Goal: Task Accomplishment & Management: Complete application form

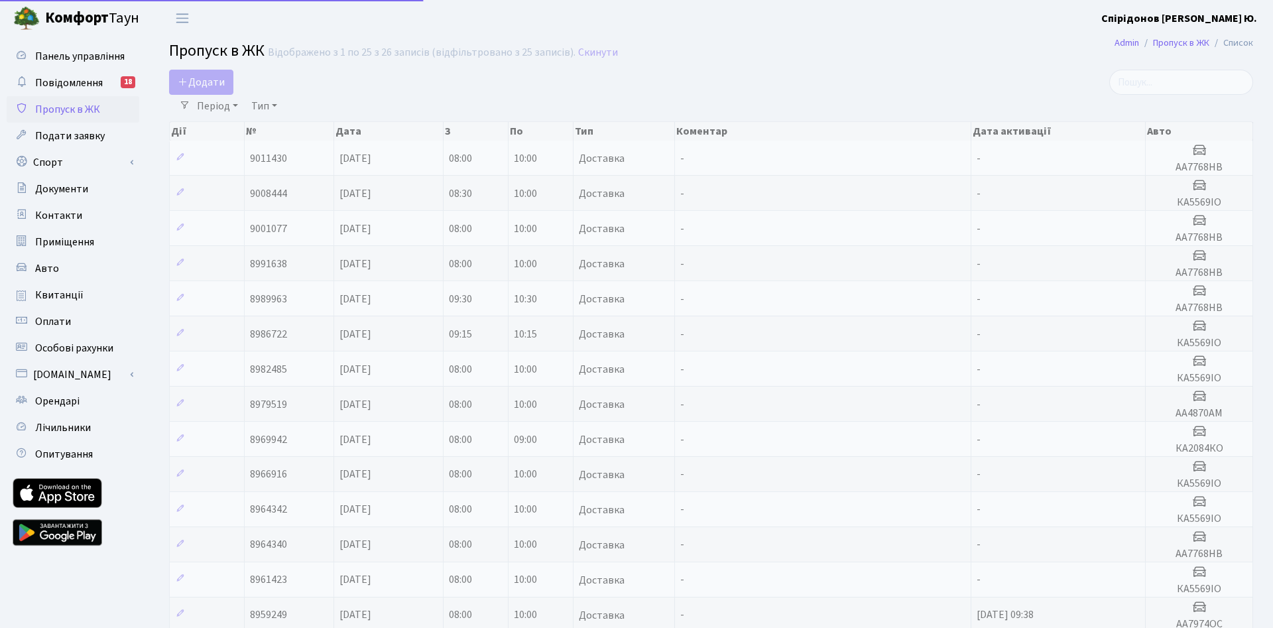
select select "25"
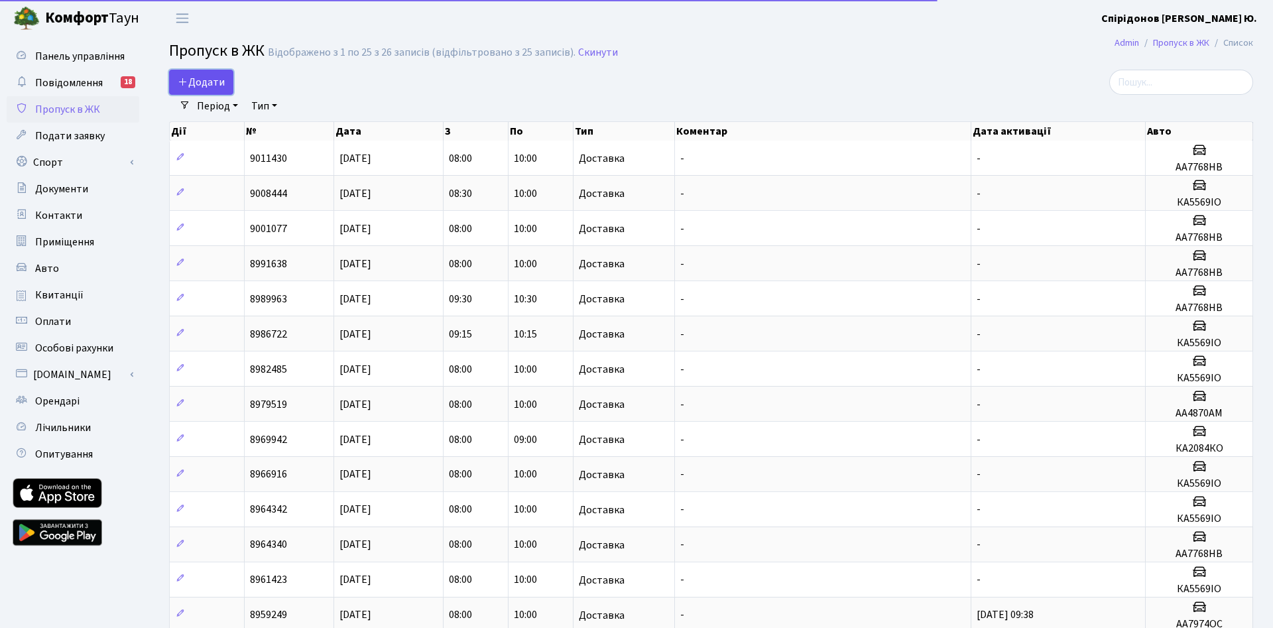
click at [204, 88] on span "Додати" at bounding box center [201, 82] width 47 height 15
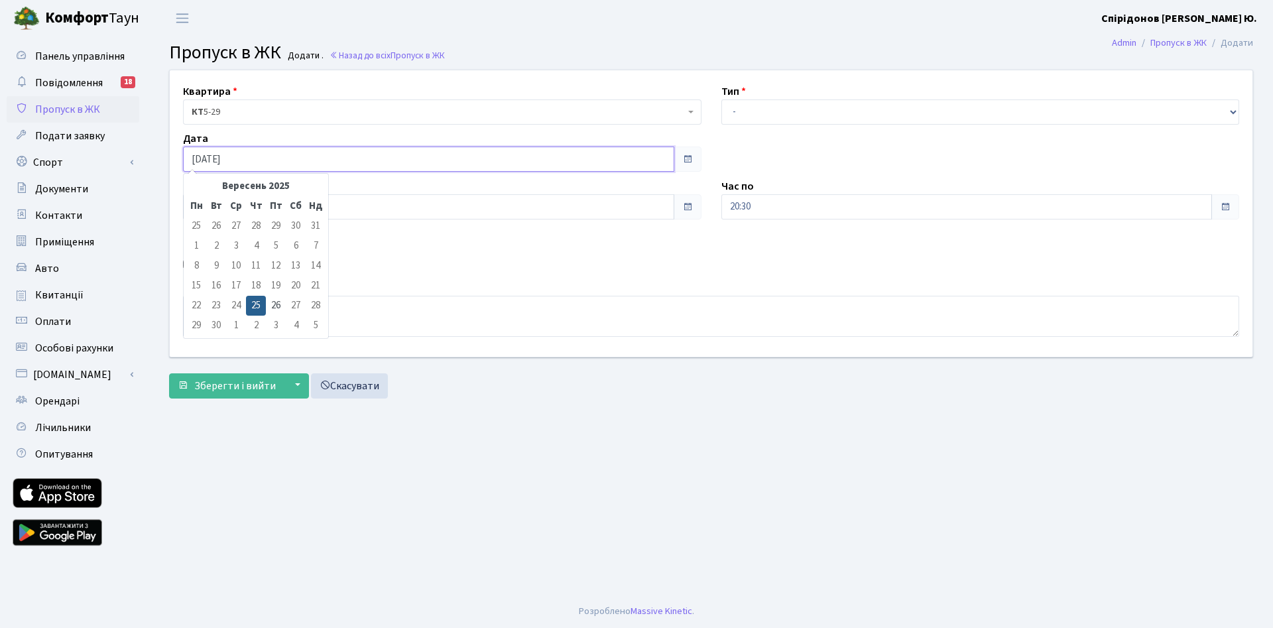
click at [269, 166] on input "[DATE]" at bounding box center [428, 159] width 491 height 25
click at [277, 305] on td "26" at bounding box center [276, 306] width 20 height 20
type input "[DATE]"
click at [722, 99] on select "- Доставка Таксі Гості Сервіс" at bounding box center [981, 111] width 519 height 25
select select "1"
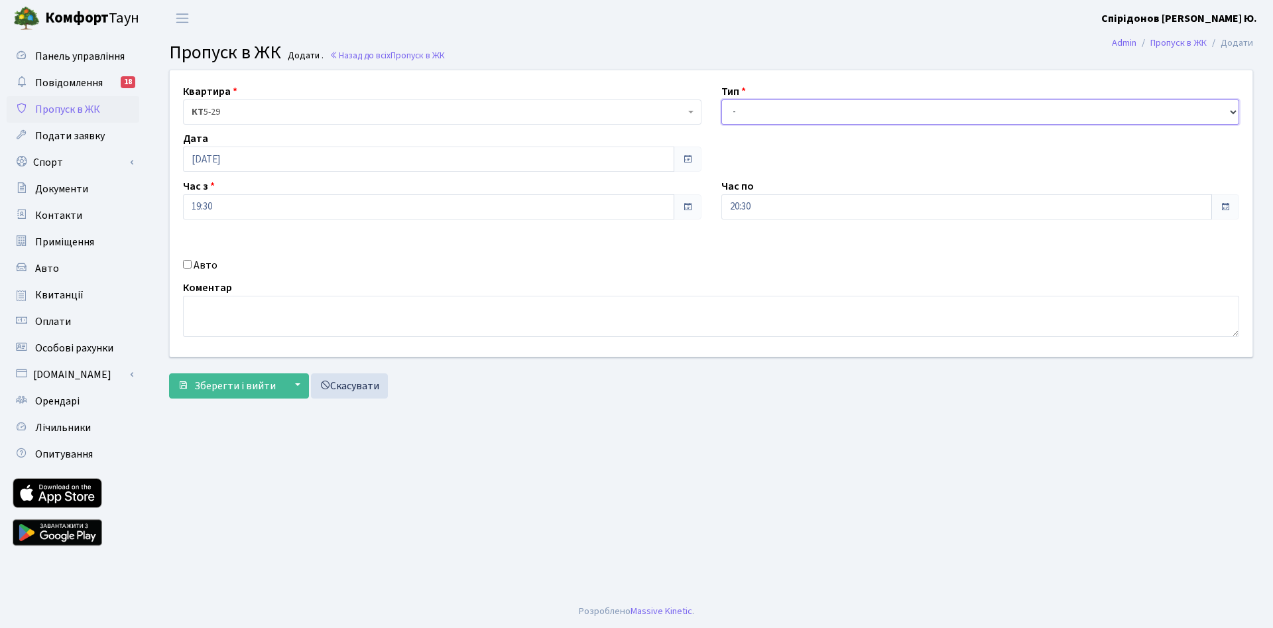
click option "Доставка" at bounding box center [0, 0] width 0 height 0
click at [202, 269] on label "Авто" at bounding box center [206, 265] width 24 height 16
click at [192, 269] on input "Авто" at bounding box center [187, 264] width 9 height 9
checkbox input "true"
paste input "АА7768НВ"
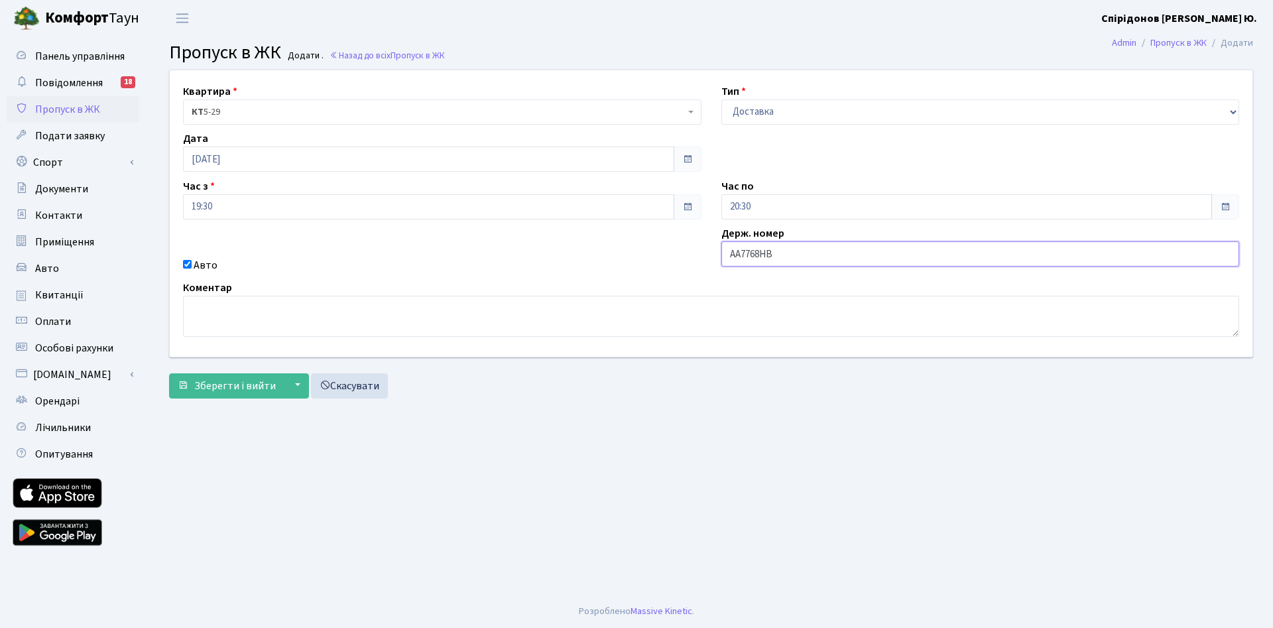
type input "АА7768НВ"
click at [292, 202] on input "19:30" at bounding box center [428, 206] width 491 height 25
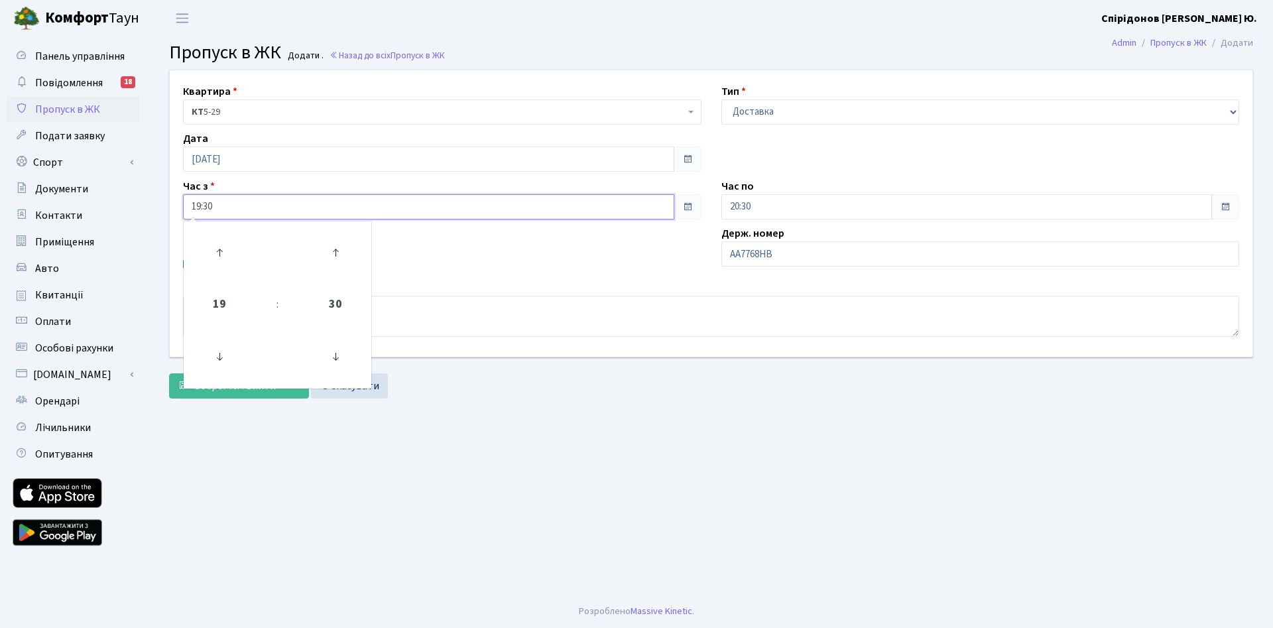
drag, startPoint x: 239, startPoint y: 201, endPoint x: 119, endPoint y: 196, distance: 120.8
click at [183, 196] on input "19:30" at bounding box center [428, 206] width 491 height 25
type input "08:00"
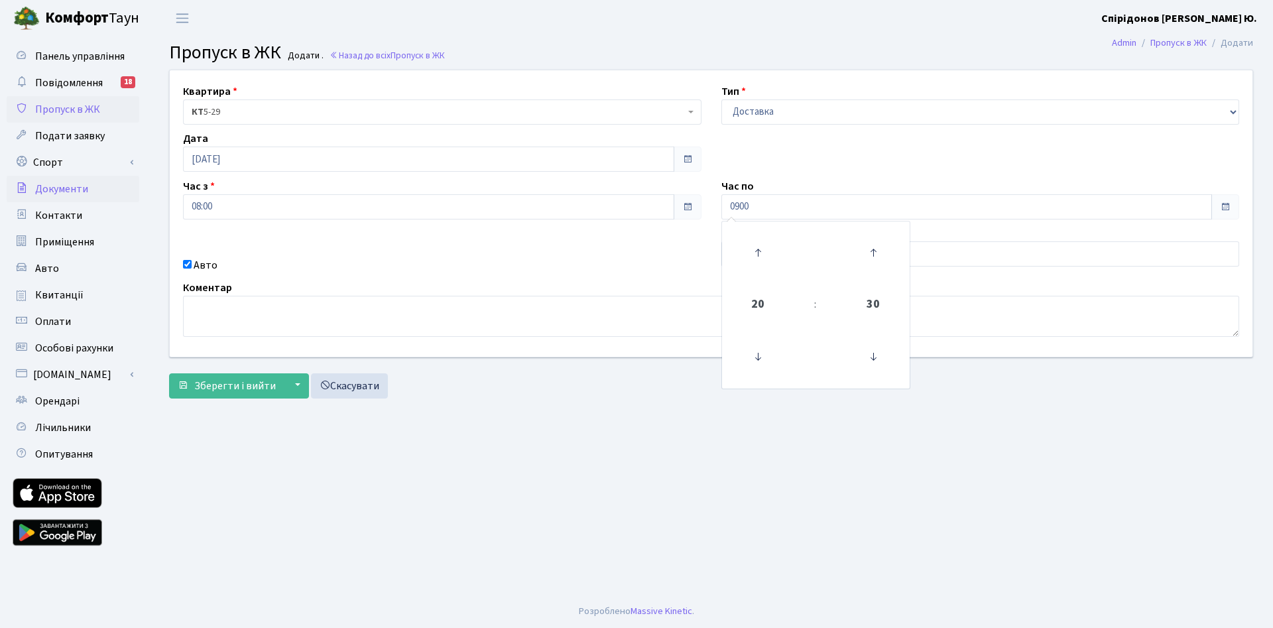
type input "09:00"
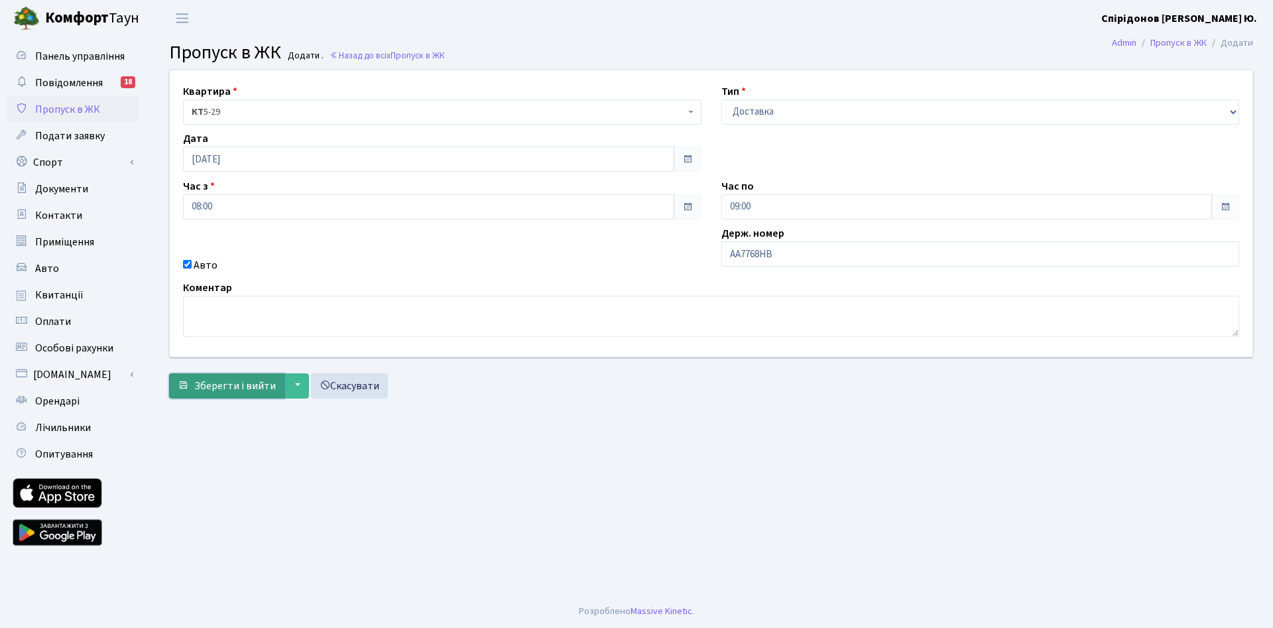
click at [221, 381] on span "Зберегти і вийти" at bounding box center [235, 386] width 82 height 15
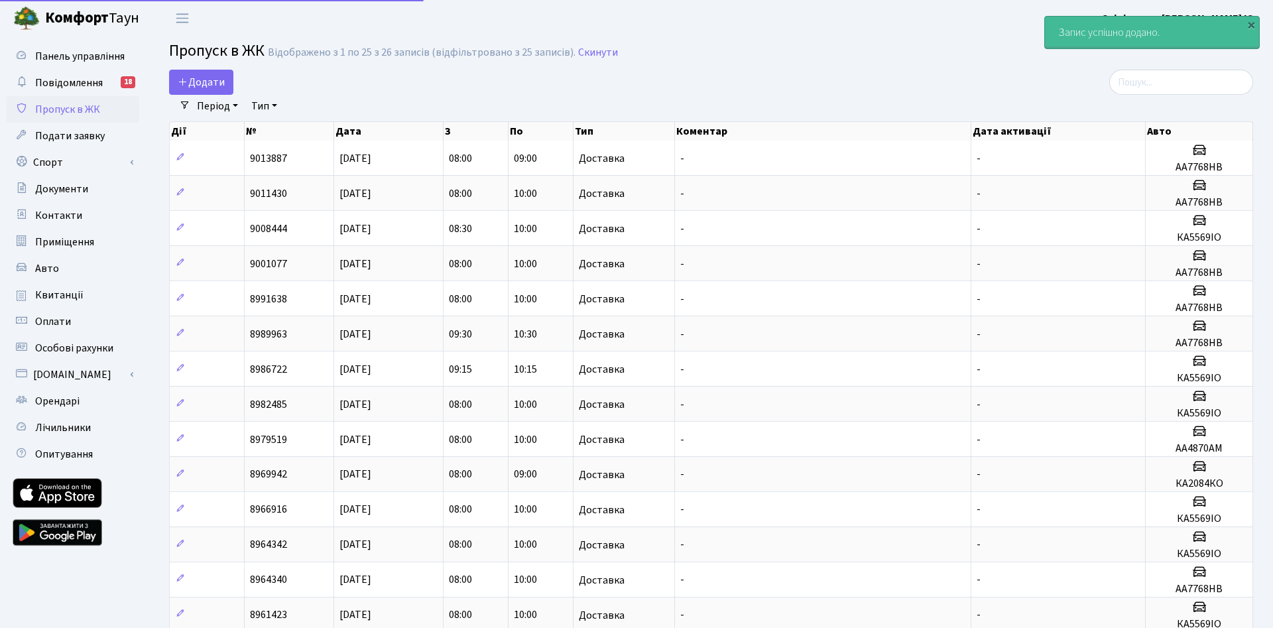
select select "25"
